Goal: Task Accomplishment & Management: Manage account settings

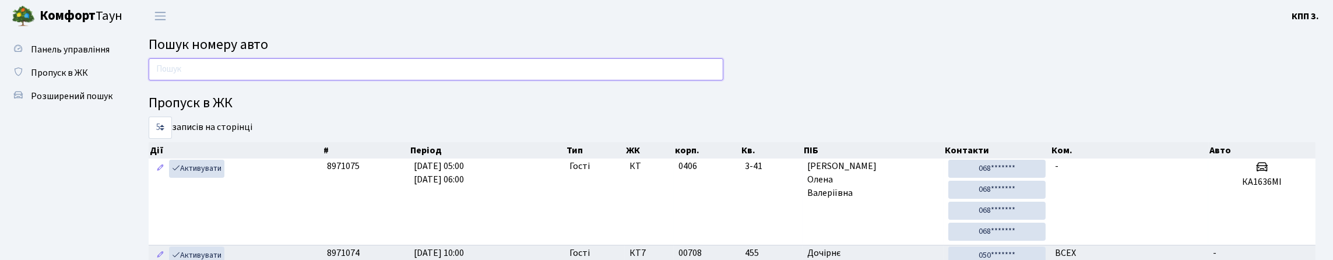
drag, startPoint x: 0, startPoint y: 0, endPoint x: 191, endPoint y: 90, distance: 210.9
click at [191, 80] on input "text" at bounding box center [436, 69] width 575 height 22
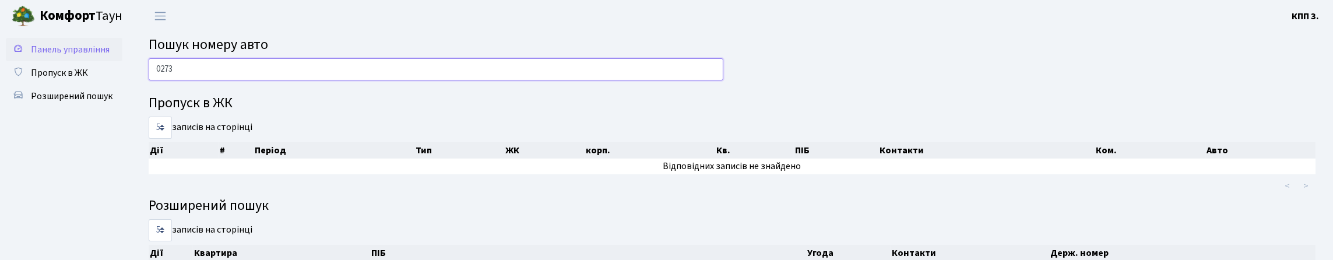
type input "0273"
click at [100, 48] on link "Панель управління" at bounding box center [64, 49] width 117 height 23
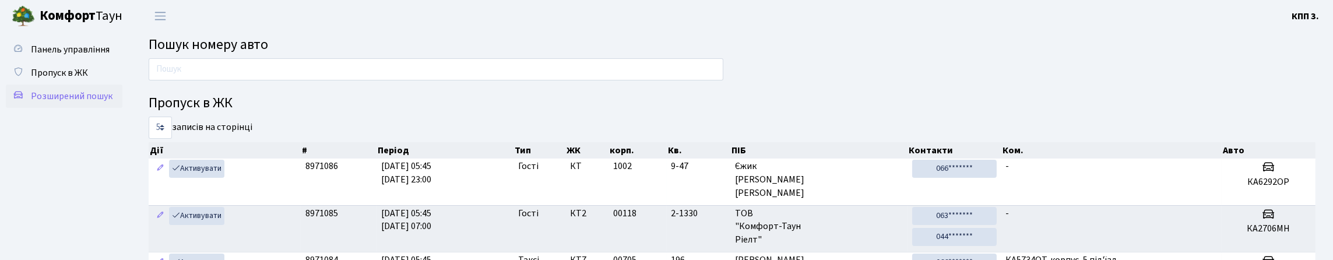
drag, startPoint x: 78, startPoint y: 72, endPoint x: 64, endPoint y: 145, distance: 74.1
click at [76, 61] on link "Панель управління" at bounding box center [64, 49] width 117 height 23
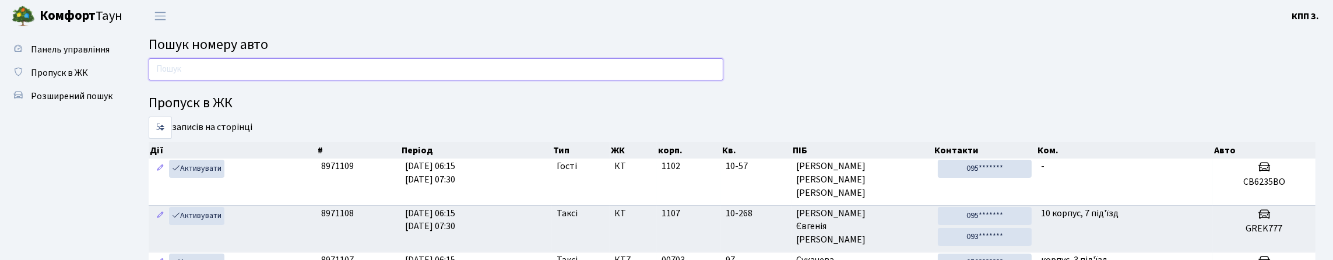
click at [179, 73] on input "text" at bounding box center [436, 69] width 575 height 22
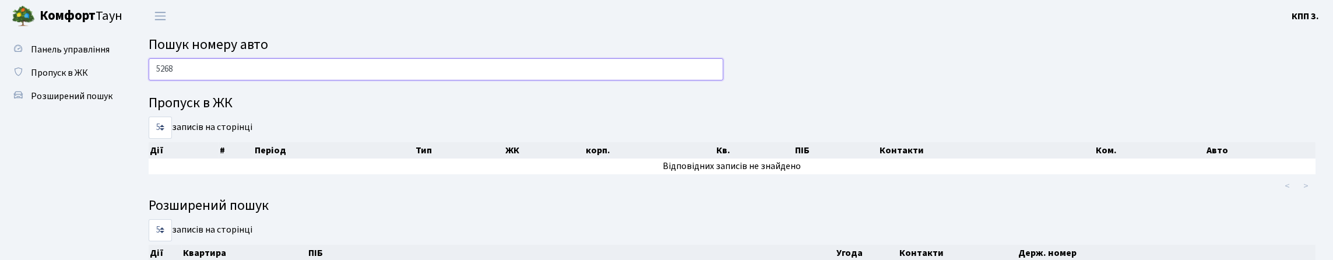
click at [319, 73] on input "5268" at bounding box center [436, 69] width 575 height 22
click at [318, 75] on input "5268" at bounding box center [436, 69] width 575 height 22
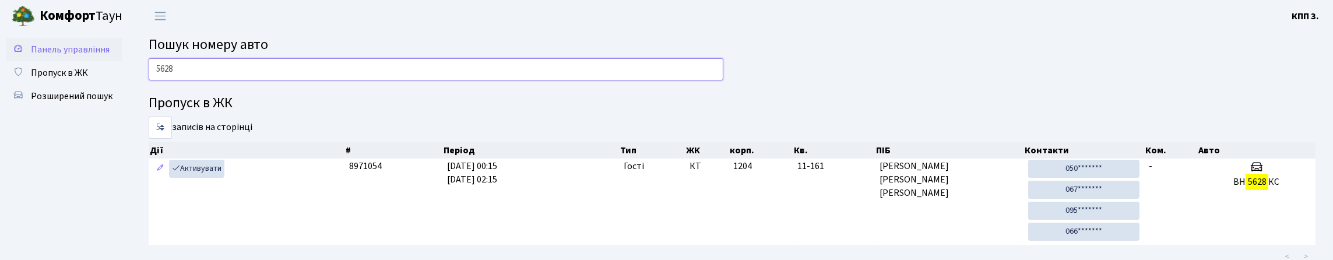
type input "5628"
click at [31, 56] on span "Панель управління" at bounding box center [70, 49] width 79 height 13
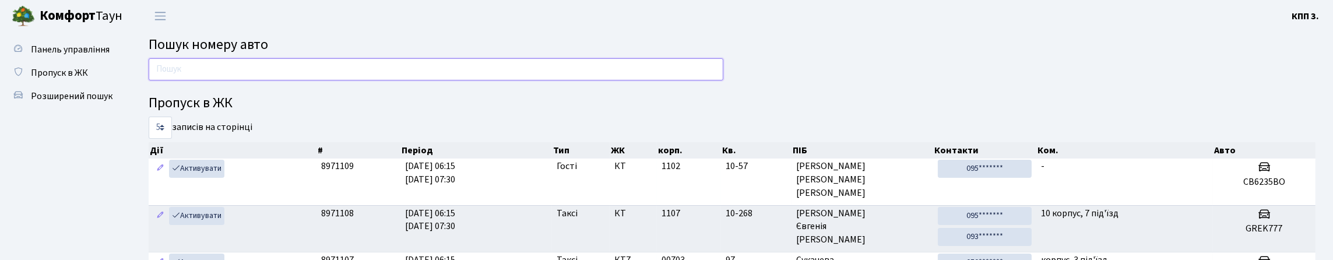
click at [382, 75] on input "text" at bounding box center [436, 69] width 575 height 22
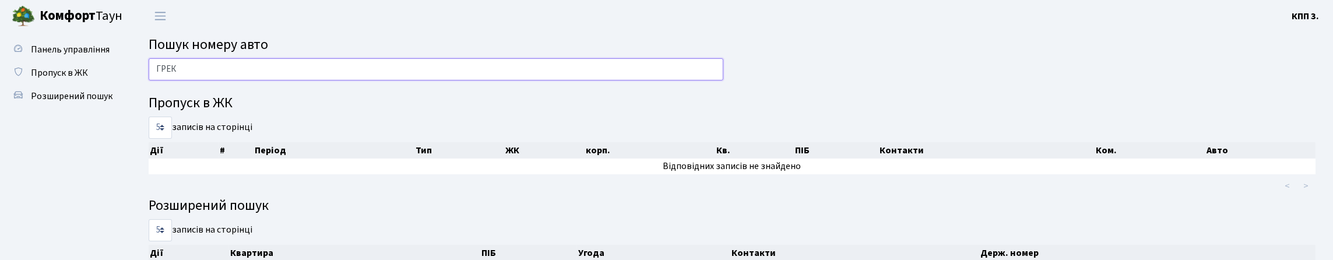
type input "ГРЕК"
click at [86, 45] on link "Панель управління" at bounding box center [64, 49] width 117 height 23
click at [102, 38] on link "Панель управління" at bounding box center [64, 49] width 117 height 23
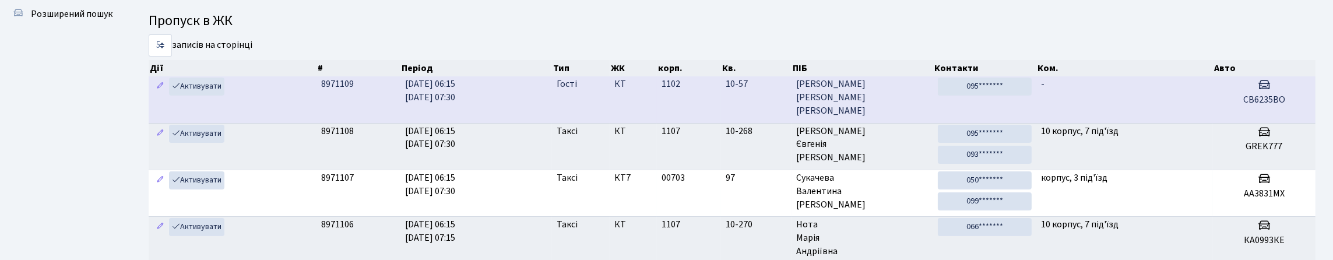
scroll to position [117, 0]
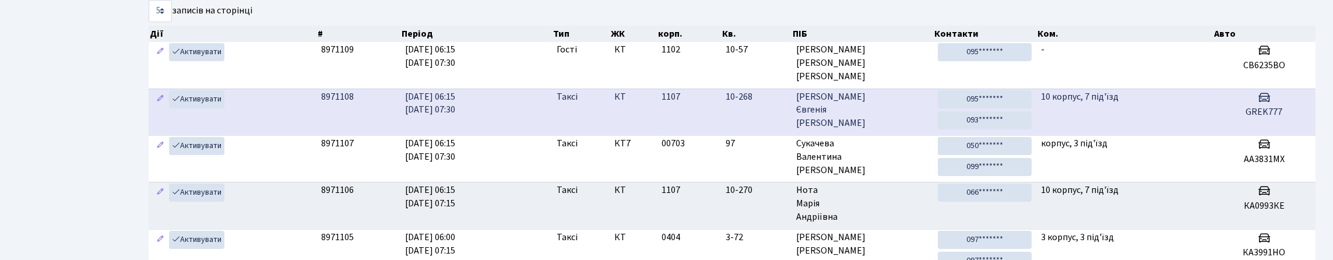
click at [1080, 135] on td "10 корпус, 7 під'їзд" at bounding box center [1124, 112] width 177 height 47
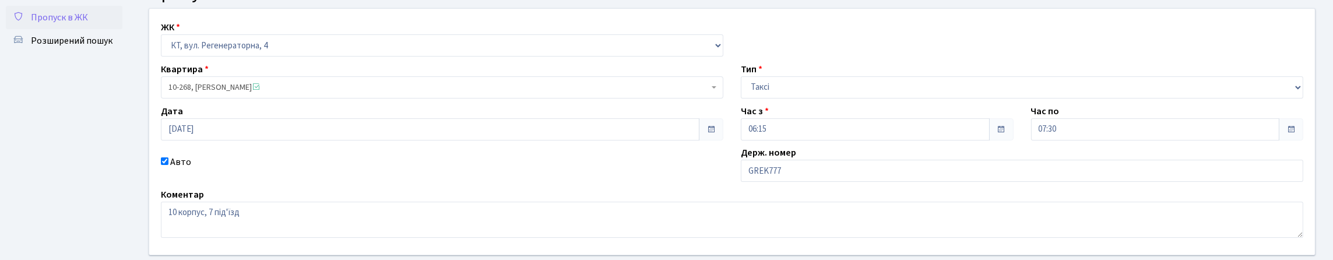
scroll to position [117, 0]
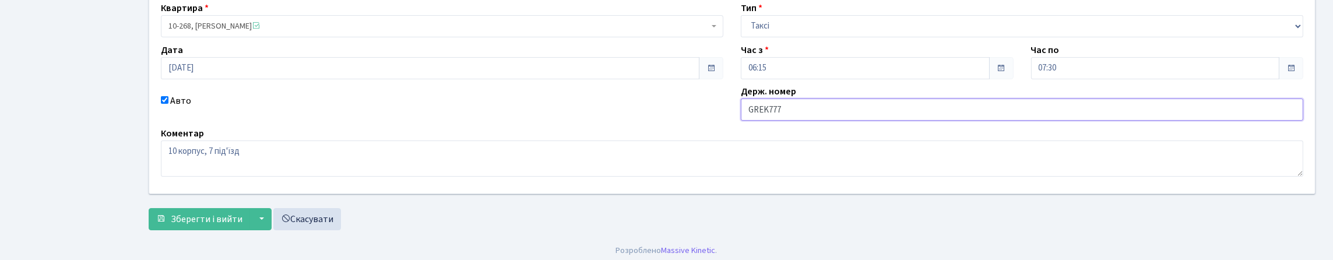
click at [759, 121] on input "GREK777" at bounding box center [1022, 110] width 562 height 22
click at [765, 121] on input "GREK777" at bounding box center [1022, 110] width 562 height 22
click at [831, 121] on input "GREK777" at bounding box center [1022, 110] width 562 height 22
click at [776, 121] on input "GREK777" at bounding box center [1022, 110] width 562 height 22
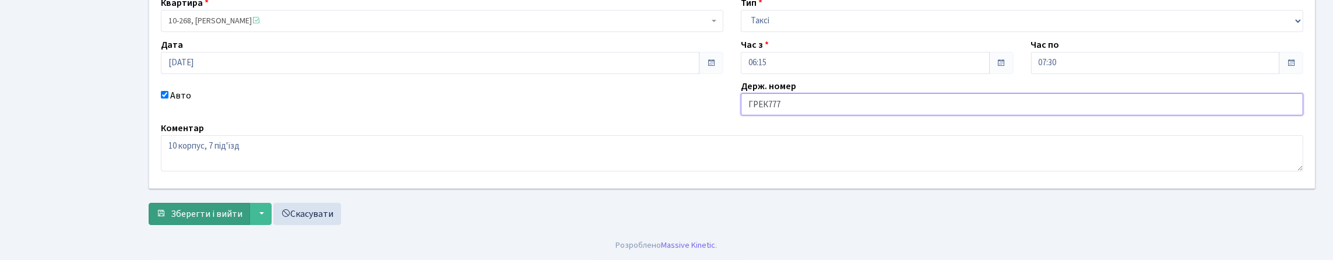
scroll to position [201, 0]
type input "ГРЕК777"
click at [226, 212] on span "Зберегти і вийти" at bounding box center [207, 213] width 72 height 13
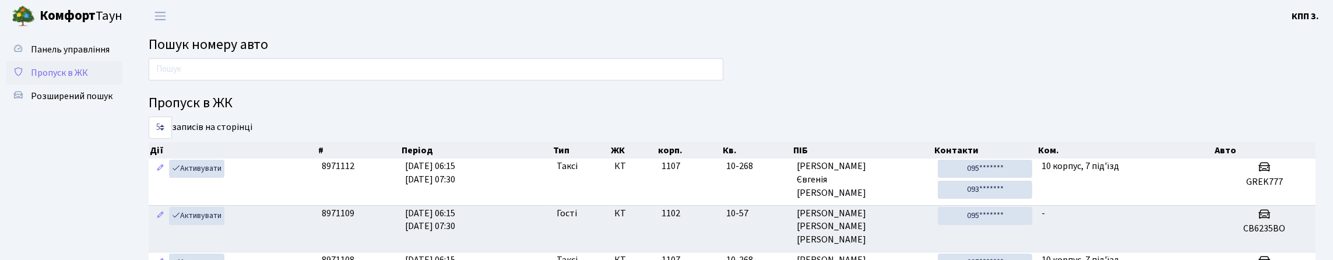
click at [57, 85] on link "Пропуск в ЖК" at bounding box center [64, 72] width 117 height 23
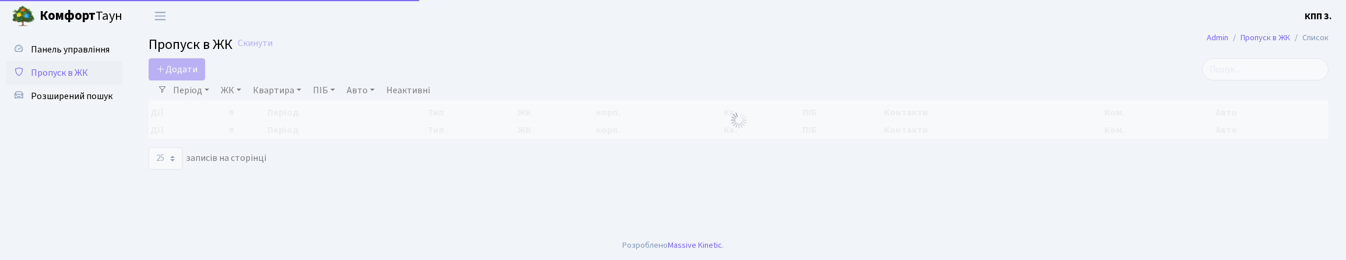
select select "25"
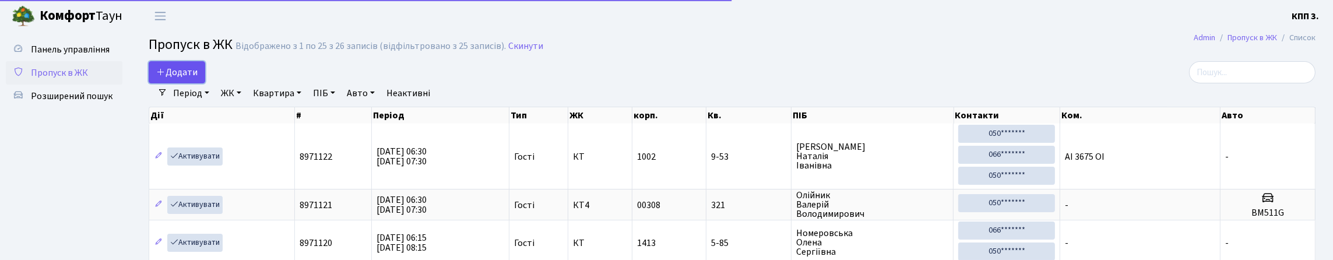
click at [163, 76] on icon at bounding box center [160, 71] width 9 height 9
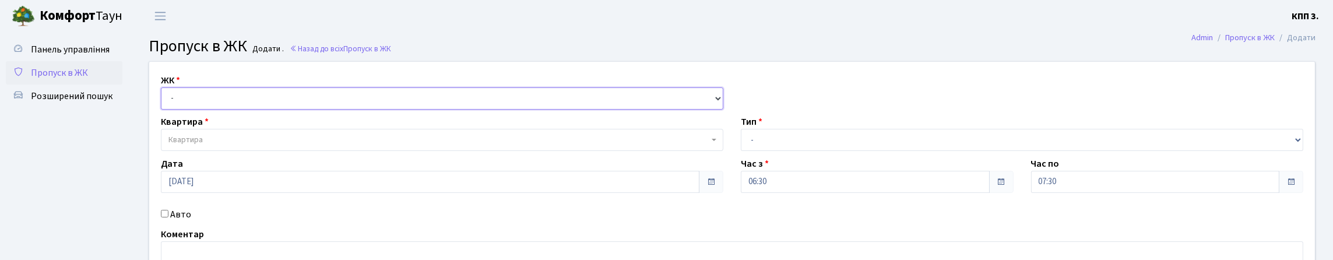
click at [199, 107] on select "- КТ, вул. Регенераторна, 4 КТ2, просп. Соборності, 17 КТ3, вул. Березнева, 16 …" at bounding box center [442, 98] width 562 height 22
select select "271"
click at [164, 101] on select "- КТ, вул. Регенераторна, 4 КТ2, просп. Соборності, 17 КТ3, вул. Березнева, 16 …" at bounding box center [442, 98] width 562 height 22
select select
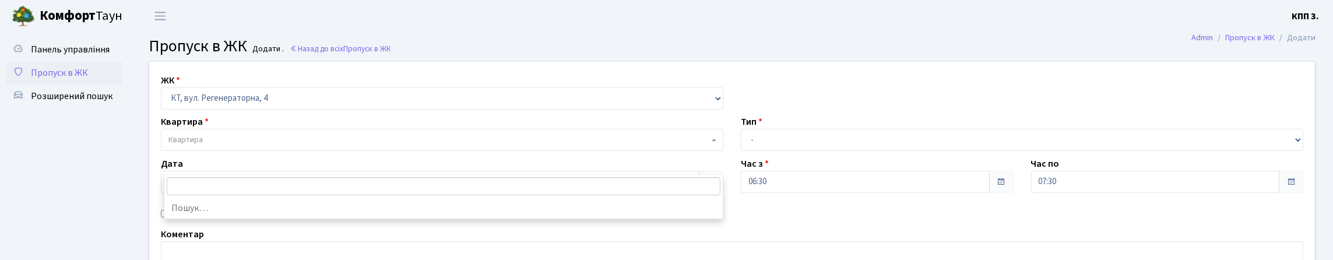
click at [215, 151] on span "Квартира" at bounding box center [442, 140] width 562 height 22
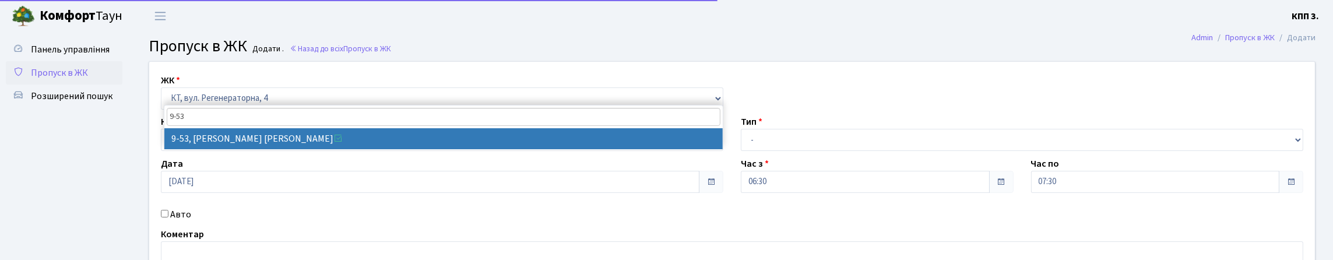
type input "9-53"
select select "6507"
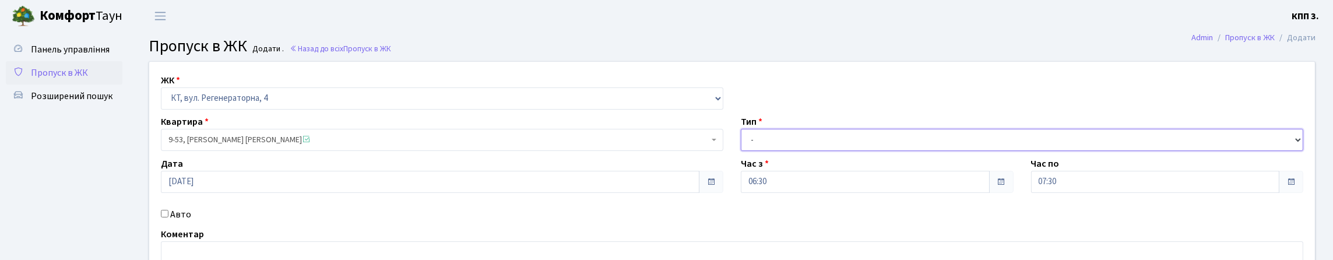
click at [775, 151] on select "- Доставка Таксі Гості Сервіс" at bounding box center [1022, 140] width 562 height 22
select select "3"
click at [741, 151] on select "- Доставка Таксі Гості Сервіс" at bounding box center [1022, 140] width 562 height 22
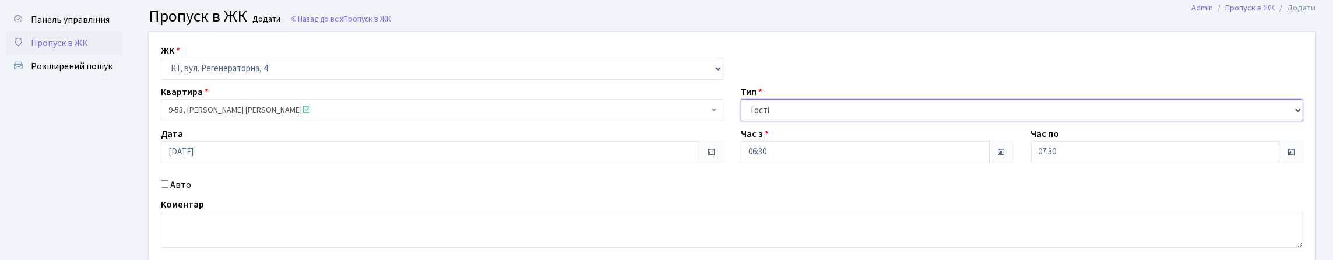
scroll to position [58, 0]
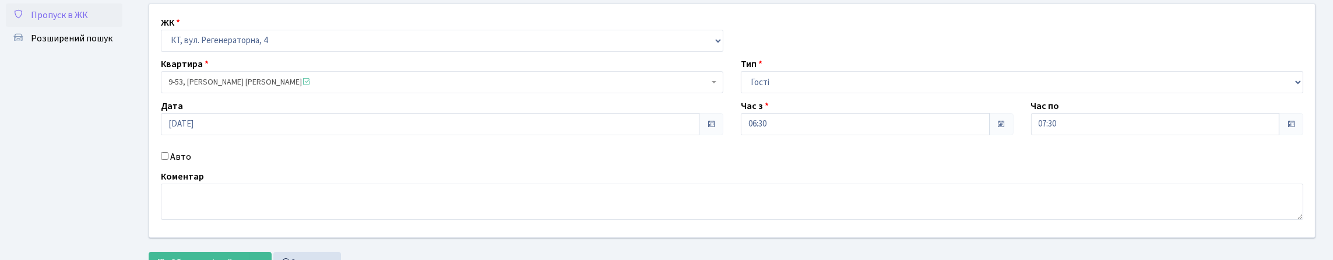
click at [191, 164] on label "Авто" at bounding box center [180, 157] width 21 height 14
click at [168, 160] on input "Авто" at bounding box center [165, 156] width 8 height 8
checkbox input "true"
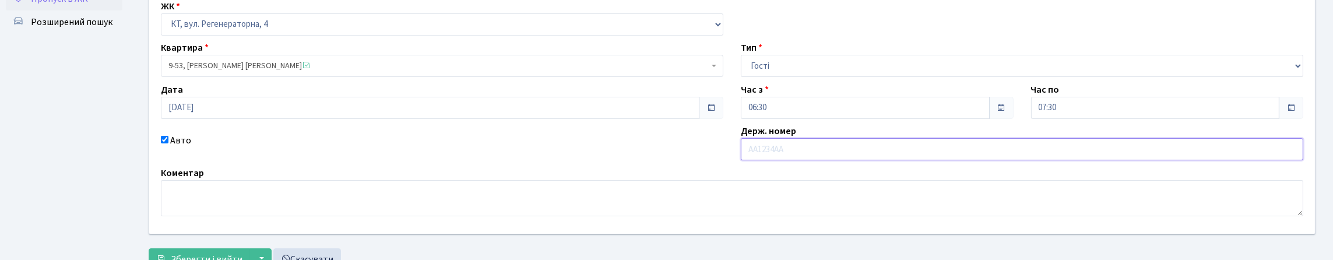
scroll to position [23, 0]
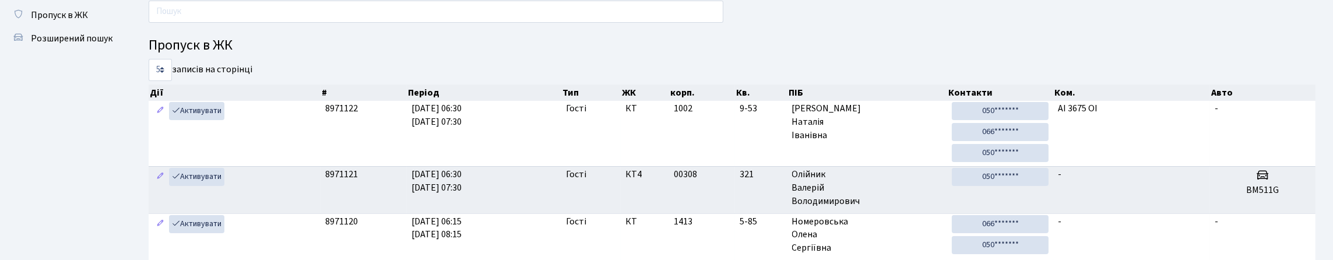
scroll to position [117, 0]
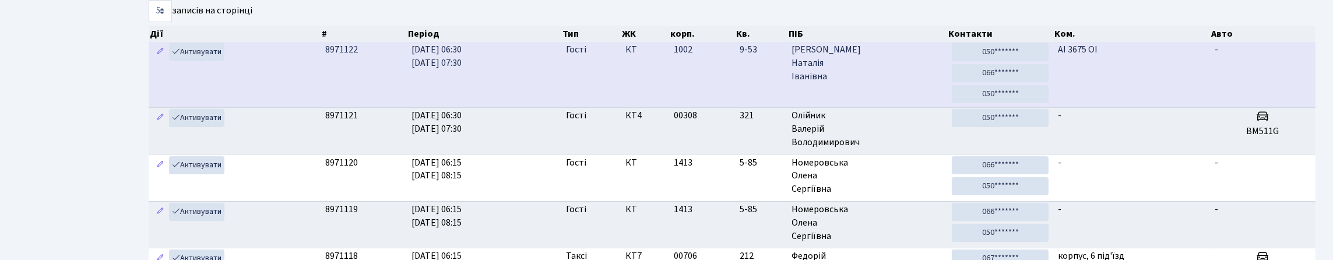
click at [595, 107] on td "Гості" at bounding box center [590, 74] width 59 height 65
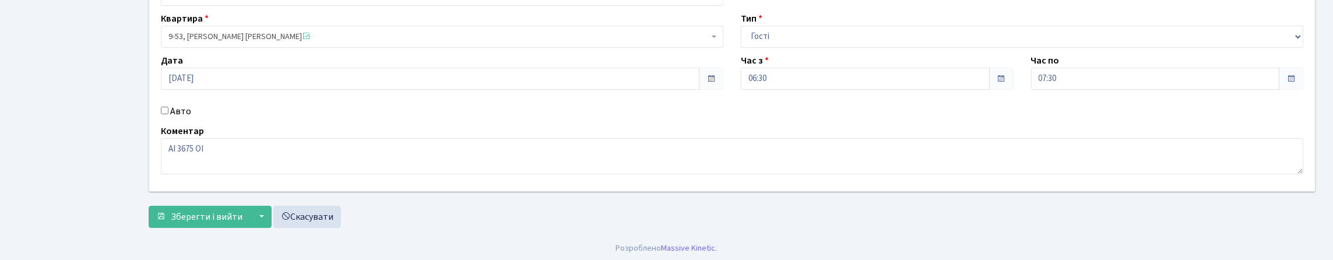
scroll to position [127, 0]
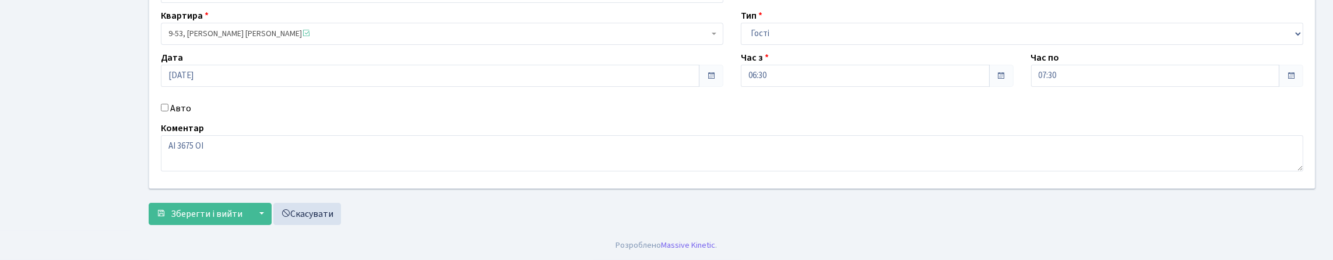
click at [191, 115] on label "Авто" at bounding box center [180, 108] width 21 height 14
click at [168, 111] on input "Авто" at bounding box center [165, 108] width 8 height 8
checkbox input "true"
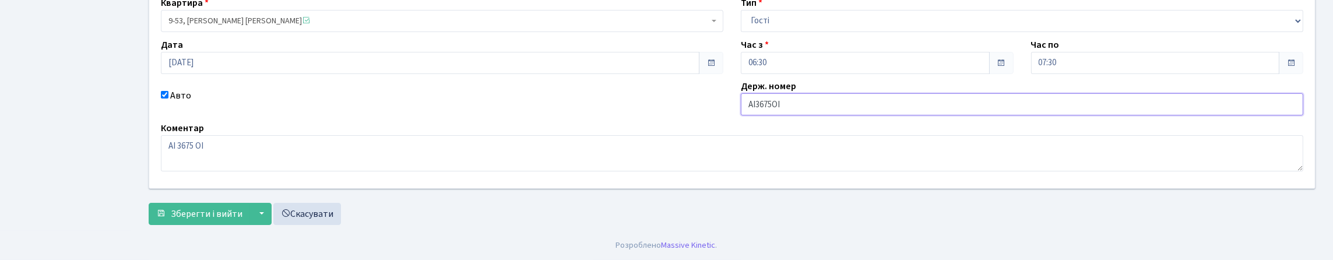
type input "АІ3675ОІ"
drag, startPoint x: 740, startPoint y: 120, endPoint x: 838, endPoint y: 124, distance: 98.6
click at [838, 115] on div "Держ. номер АІ3675ОІ" at bounding box center [1022, 97] width 580 height 36
click at [836, 115] on div "Держ. номер АІ3675ОІ" at bounding box center [1022, 97] width 580 height 36
click at [796, 93] on label "Держ. номер" at bounding box center [768, 86] width 55 height 14
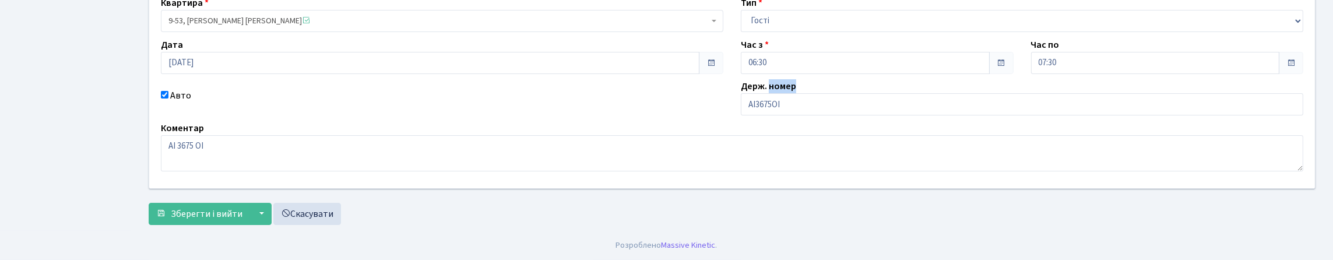
click at [796, 93] on label "Держ. номер" at bounding box center [768, 86] width 55 height 14
click at [835, 115] on div "Держ. номер АІ3675ОІ" at bounding box center [1022, 97] width 580 height 36
click at [796, 93] on label "Держ. номер" at bounding box center [768, 86] width 55 height 14
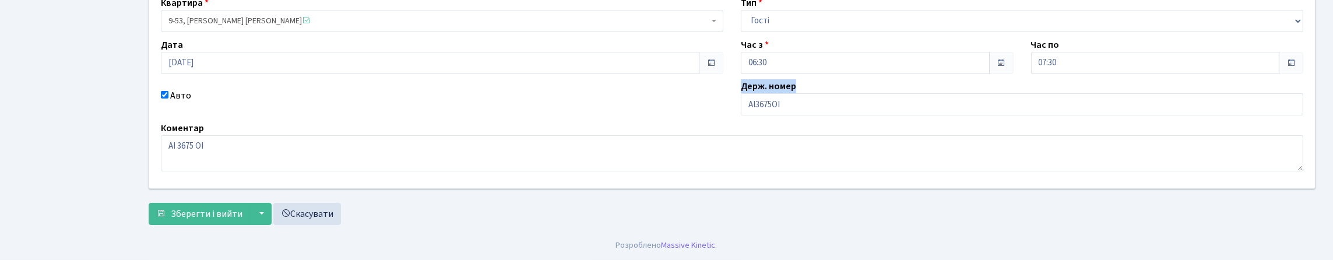
click at [795, 93] on label "Держ. номер" at bounding box center [768, 86] width 55 height 14
click at [819, 115] on div "Держ. номер АІ3675ОІ" at bounding box center [1022, 97] width 580 height 36
click at [187, 171] on textarea "AI 3675 OI" at bounding box center [732, 153] width 1142 height 36
click at [300, 171] on textarea "AI 3675 OI" at bounding box center [732, 153] width 1142 height 36
click at [207, 171] on textarea "AI 3675 OI" at bounding box center [732, 153] width 1142 height 36
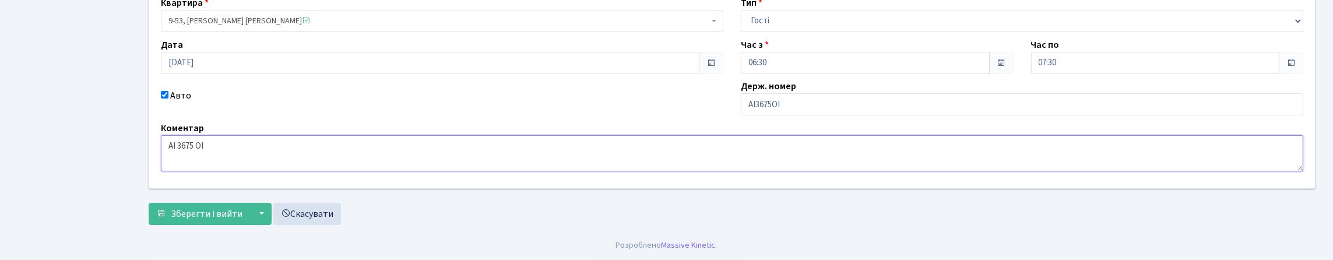
click at [243, 171] on textarea "AI 3675 OI" at bounding box center [732, 153] width 1142 height 36
click at [241, 171] on textarea "AI 3675 OI" at bounding box center [732, 153] width 1142 height 36
click at [226, 207] on span "Зберегти і вийти" at bounding box center [207, 213] width 72 height 13
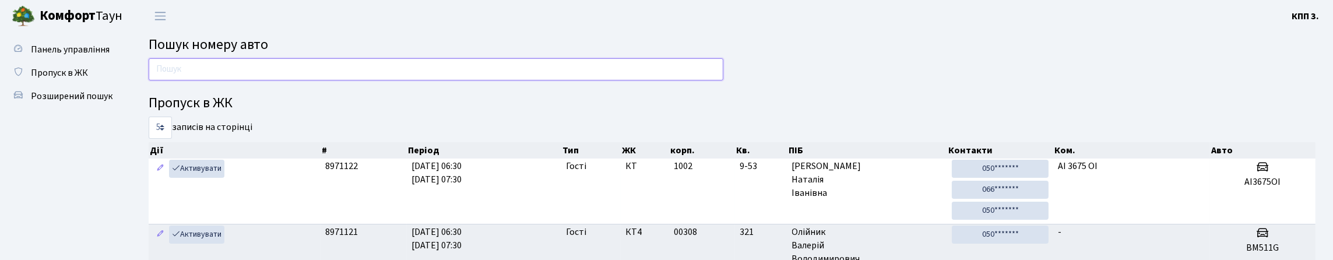
click at [363, 69] on input "text" at bounding box center [436, 69] width 575 height 22
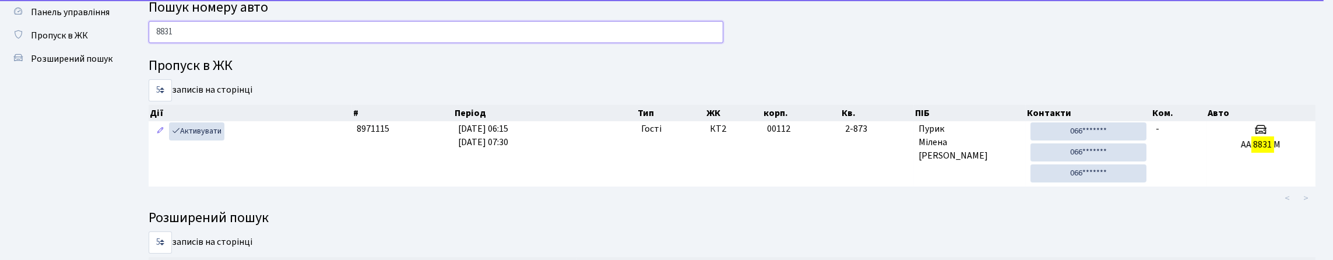
scroll to position [58, 0]
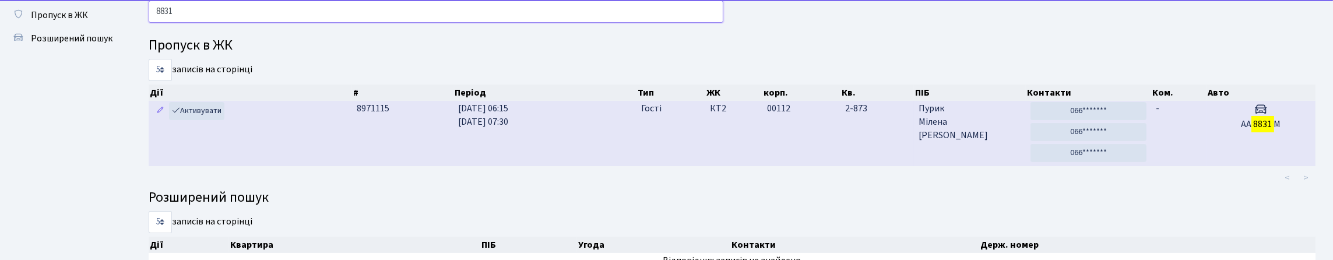
type input "8831"
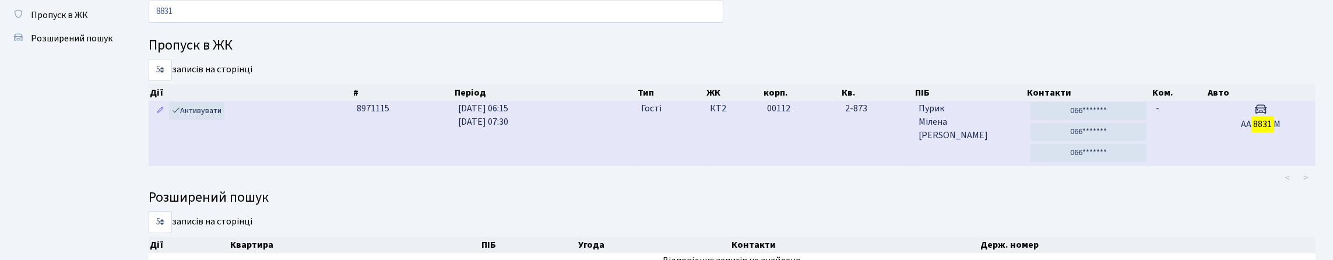
click at [632, 166] on td "12.09.2025 06:15 12.09.2025 07:30" at bounding box center [544, 133] width 183 height 65
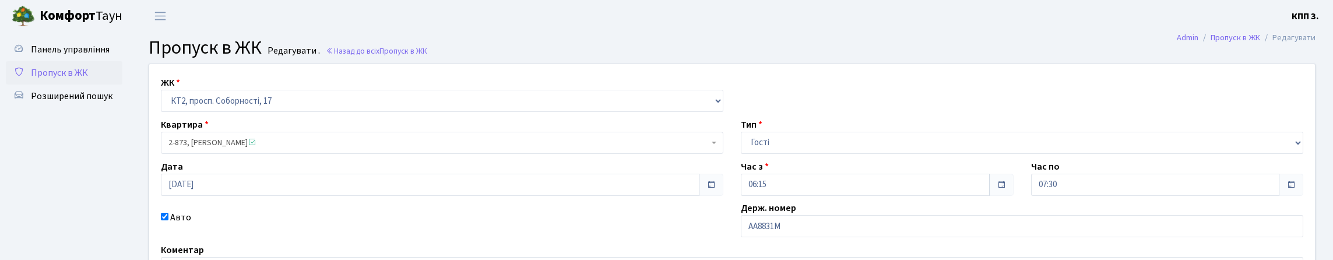
scroll to position [117, 0]
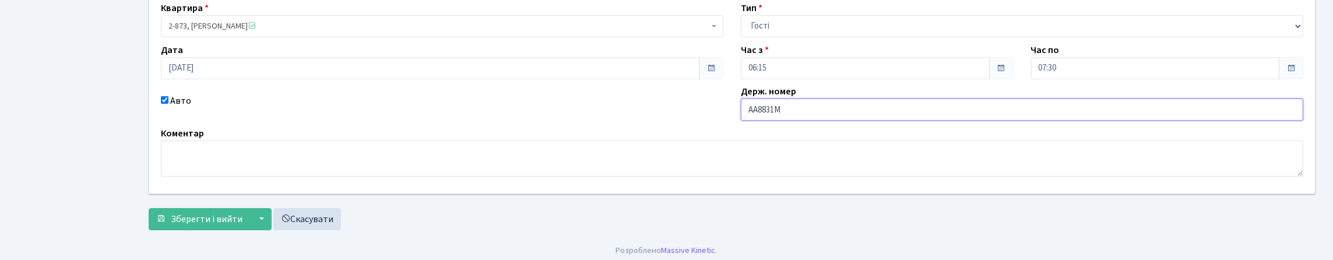
click at [857, 121] on input "АА8831М" at bounding box center [1022, 110] width 562 height 22
type input "АА8831МК"
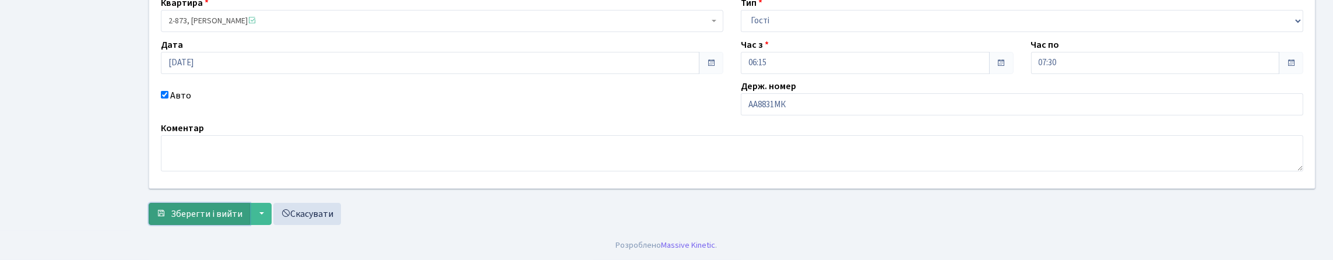
click at [223, 211] on span "Зберегти і вийти" at bounding box center [207, 213] width 72 height 13
